Goal: Information Seeking & Learning: Learn about a topic

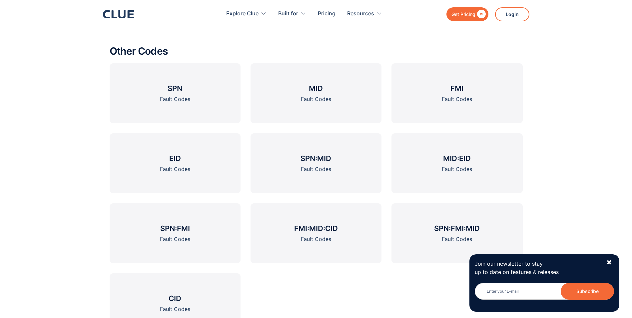
scroll to position [833, 0]
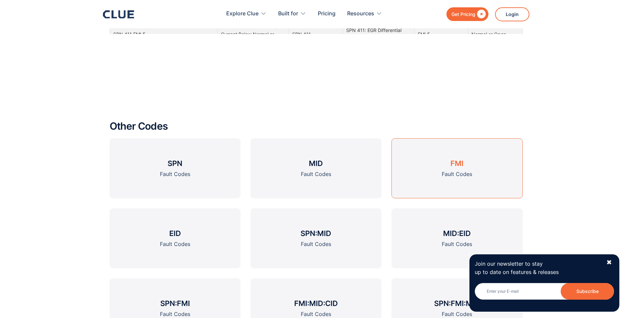
click at [456, 170] on div "Fault Codes" at bounding box center [457, 174] width 30 height 8
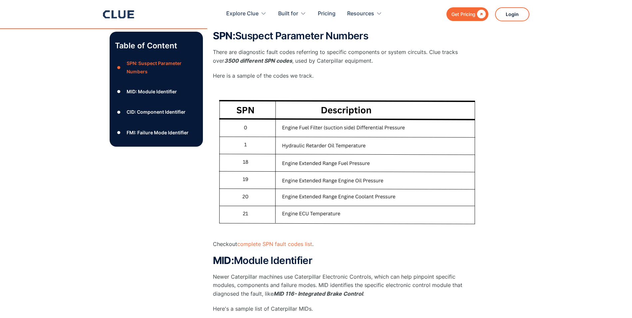
scroll to position [400, 0]
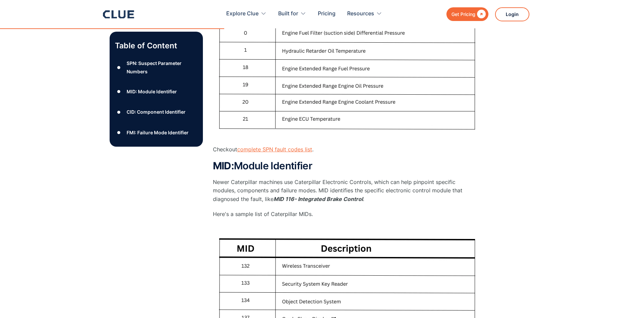
click at [285, 149] on link "complete SPN fault codes list" at bounding box center [274, 149] width 75 height 7
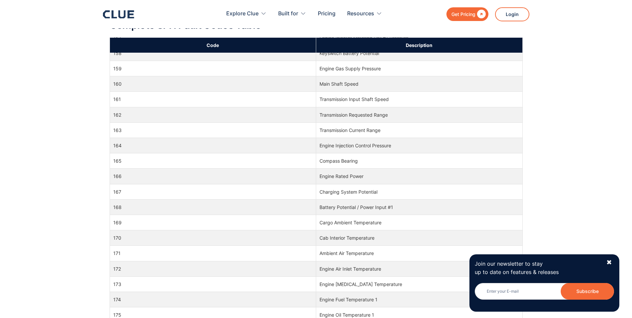
scroll to position [1632, 0]
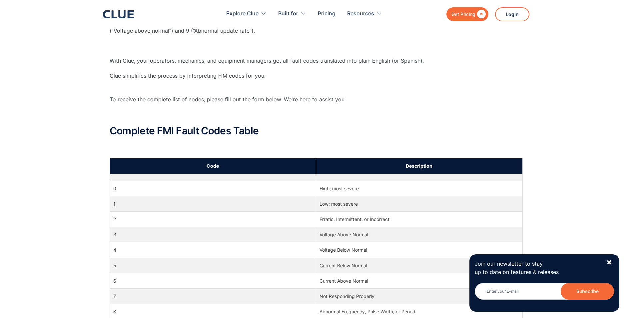
scroll to position [226, 0]
